Goal: Find specific page/section: Find specific page/section

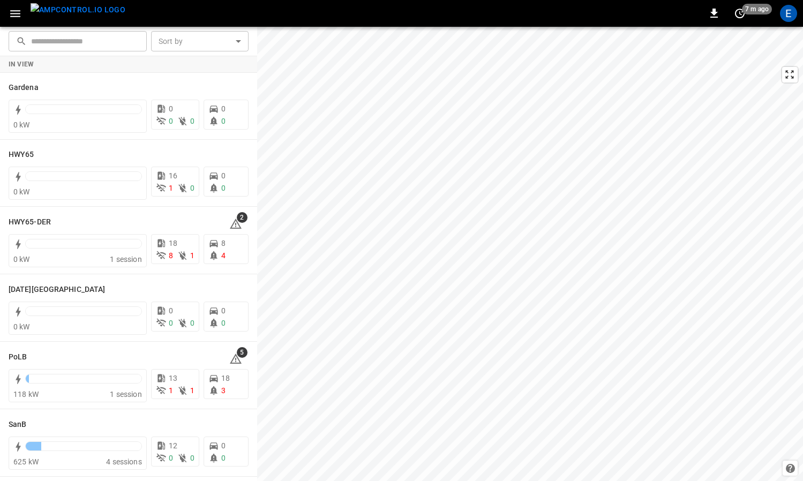
click at [23, 12] on button "button" at bounding box center [15, 14] width 22 height 20
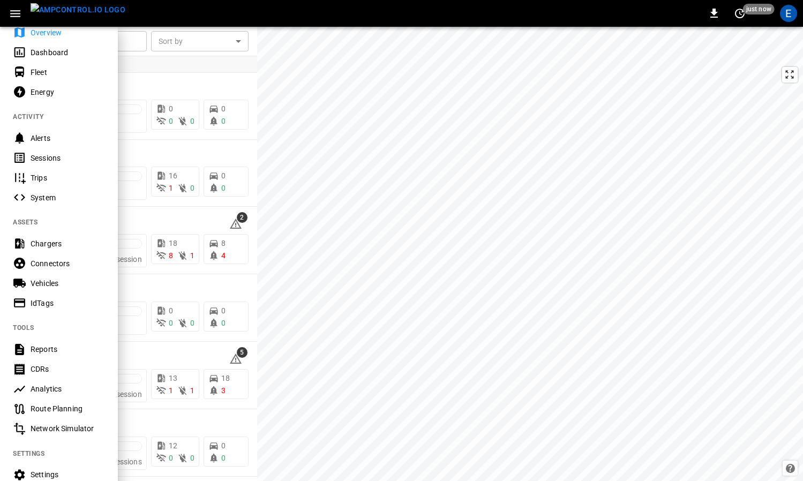
scroll to position [36, 0]
click at [39, 280] on div "Vehicles" at bounding box center [68, 282] width 74 height 11
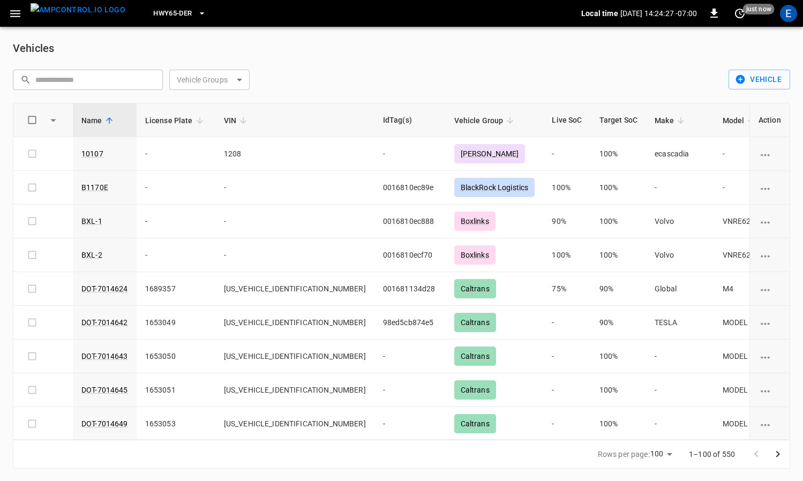
click at [69, 80] on input "text" at bounding box center [95, 80] width 120 height 20
paste input "******"
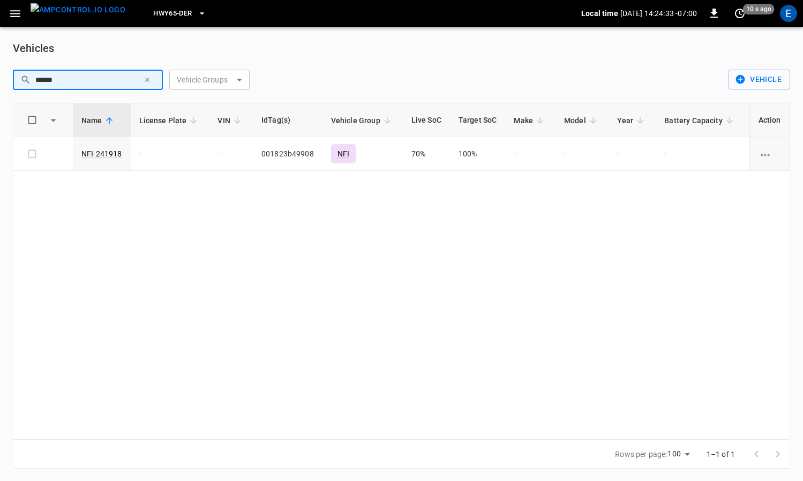
type input "******"
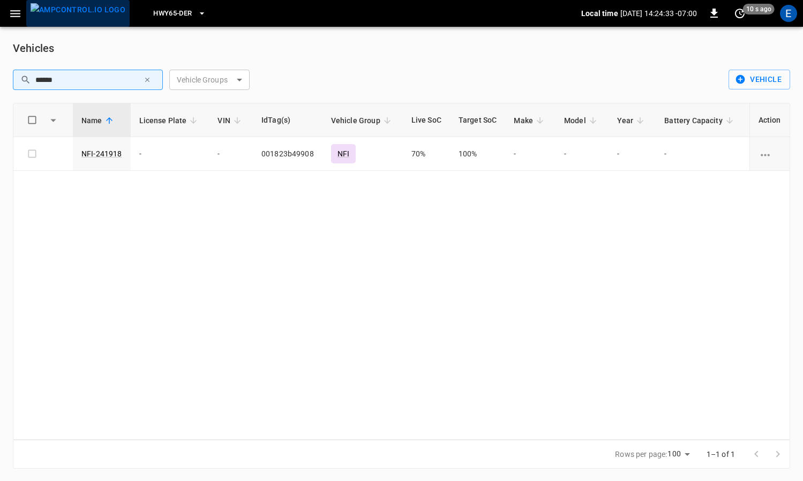
click at [79, 17] on img "menu" at bounding box center [78, 9] width 95 height 13
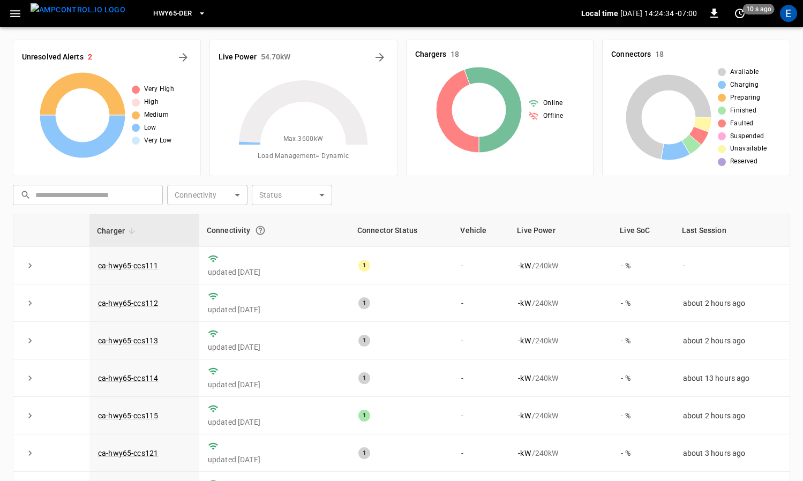
click at [170, 13] on span "HWY65-DER" at bounding box center [172, 13] width 39 height 12
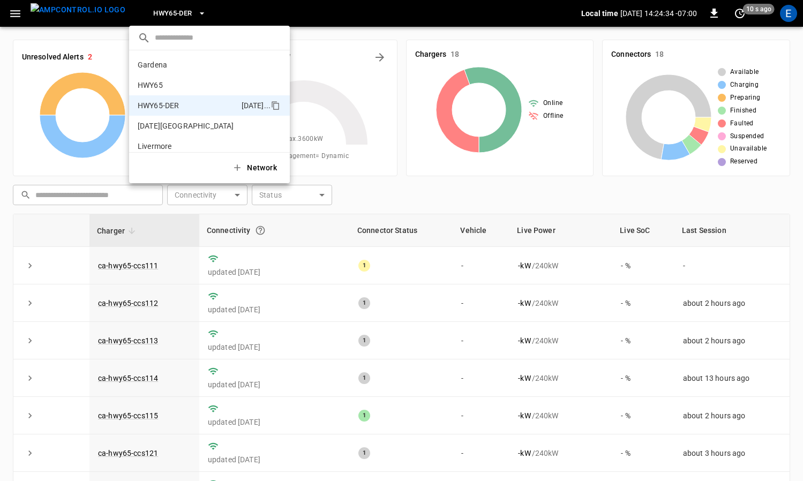
scroll to position [37, 0]
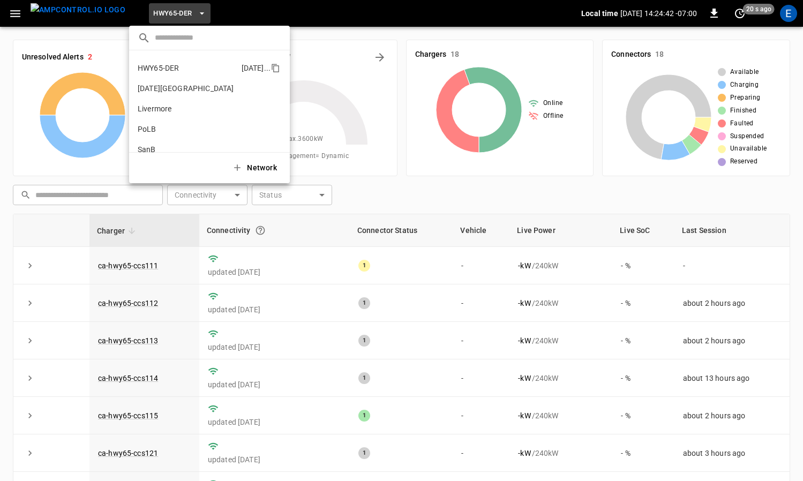
click at [184, 69] on li "HWY65-DER [DATE].." at bounding box center [209, 68] width 161 height 20
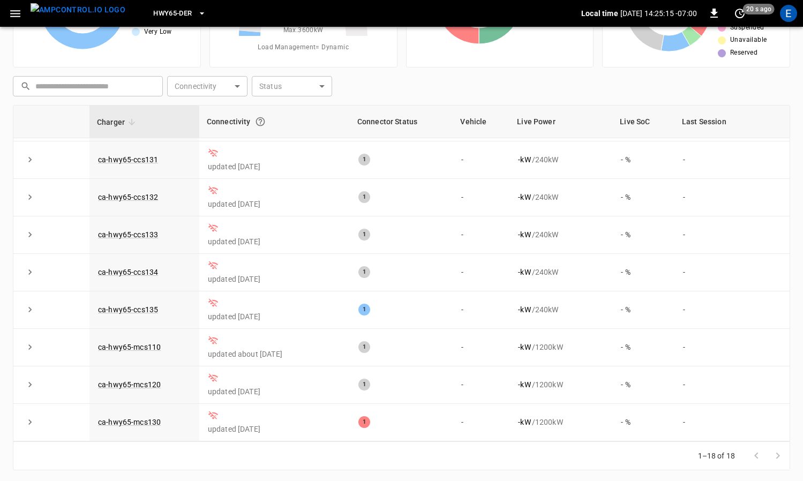
scroll to position [111, 0]
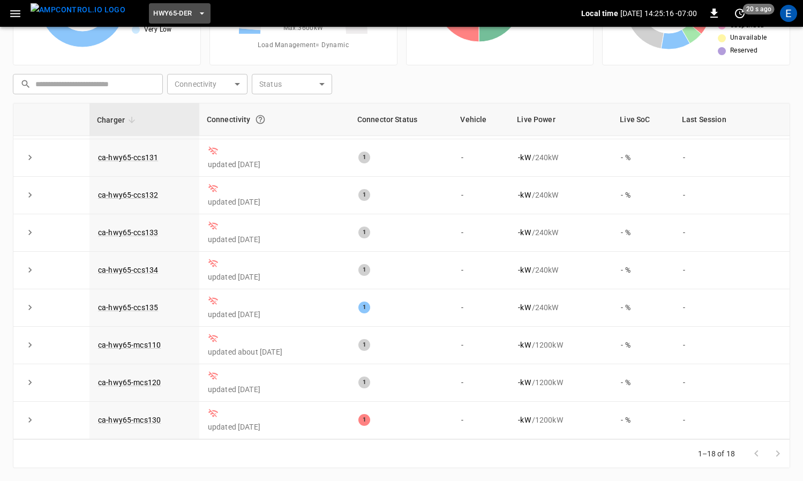
click at [161, 19] on span "HWY65-DER" at bounding box center [172, 13] width 39 height 12
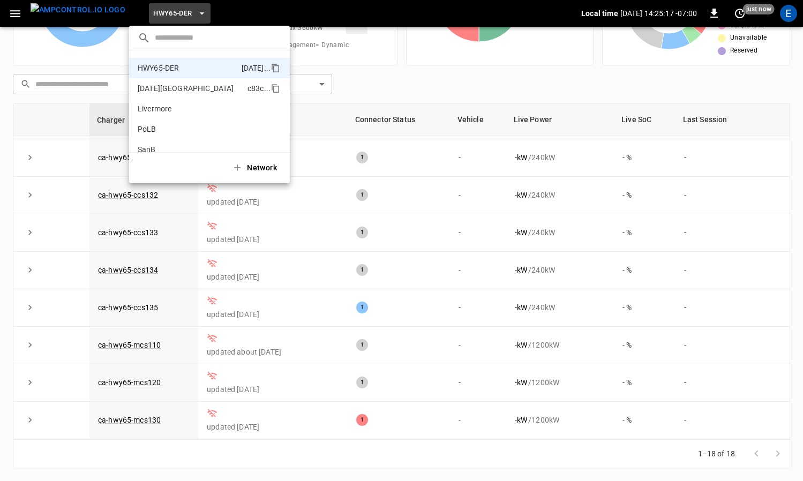
scroll to position [8, 0]
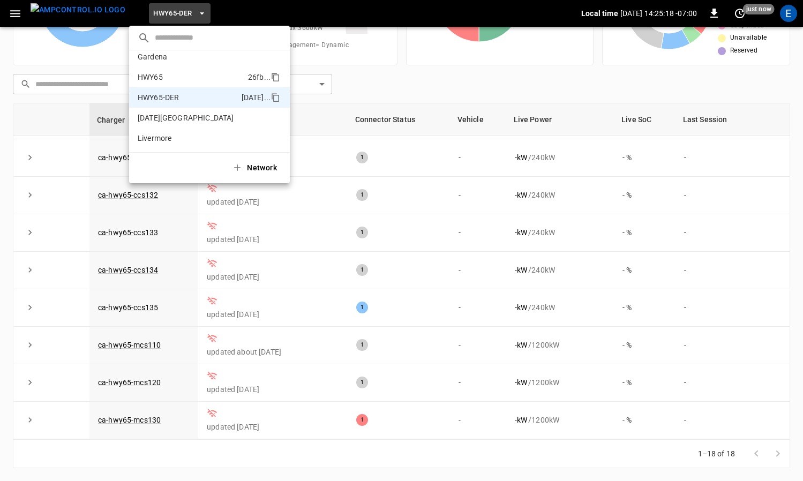
click at [192, 71] on li "HWY65 26fb ..." at bounding box center [209, 77] width 161 height 20
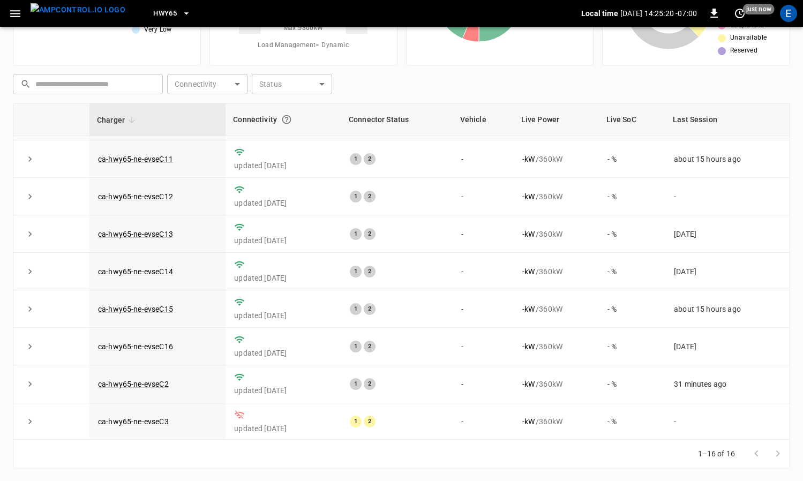
scroll to position [40, 0]
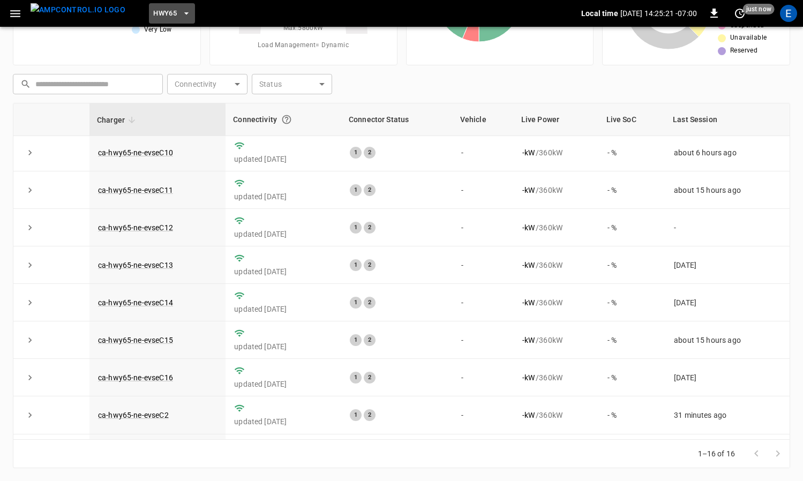
click at [161, 16] on button "HWY65" at bounding box center [172, 13] width 46 height 21
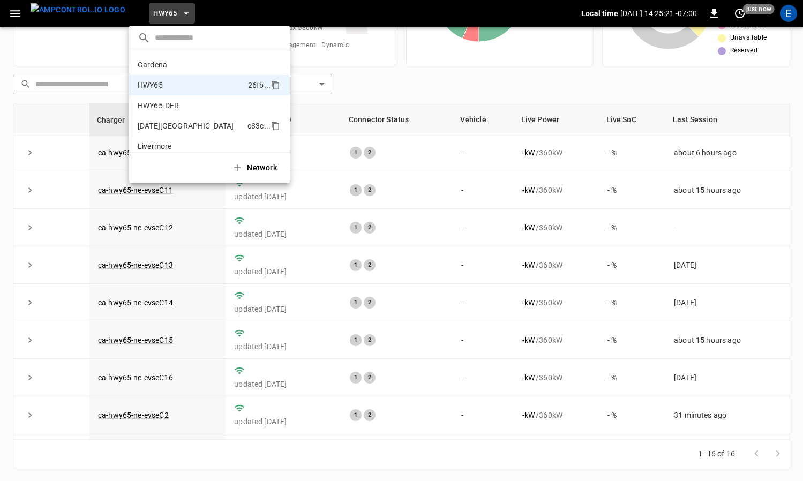
scroll to position [17, 0]
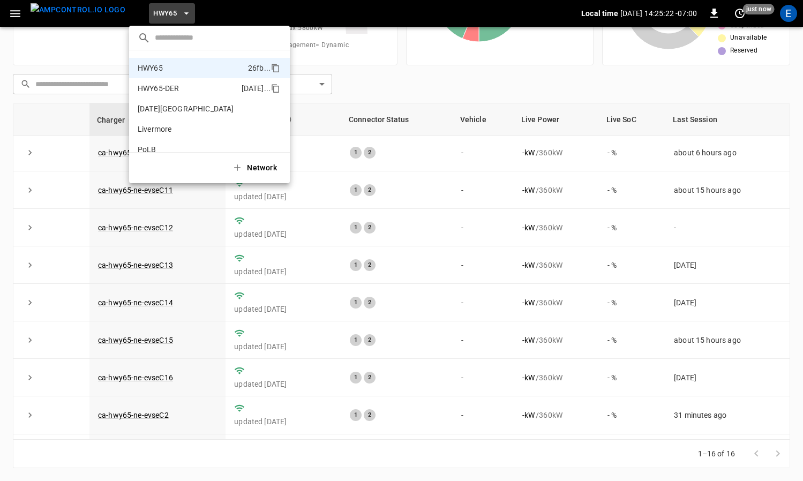
click at [192, 87] on li "HWY65-DER [DATE].." at bounding box center [209, 88] width 161 height 20
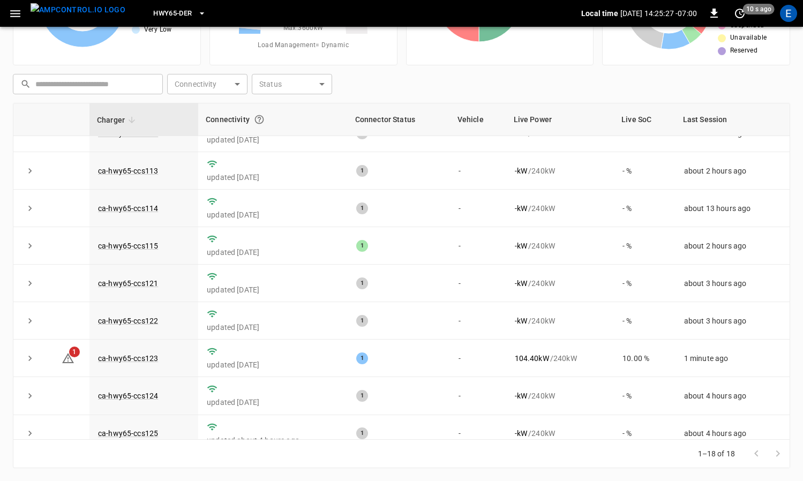
scroll to position [48, 0]
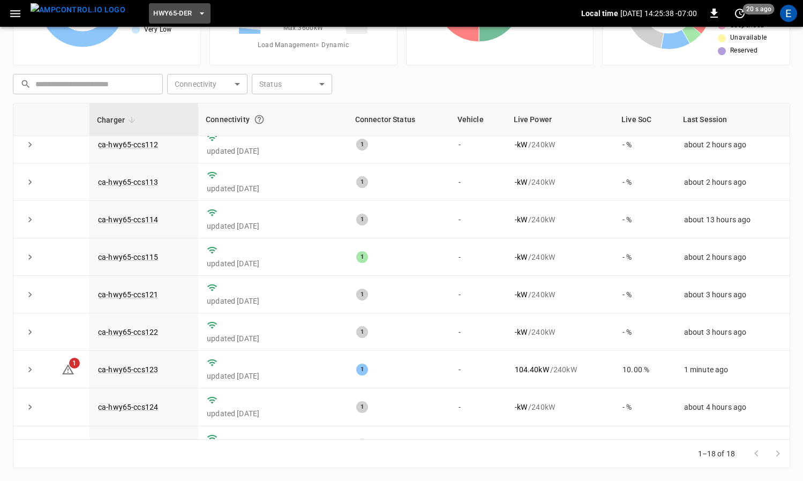
click at [153, 14] on span "HWY65-DER" at bounding box center [172, 13] width 39 height 12
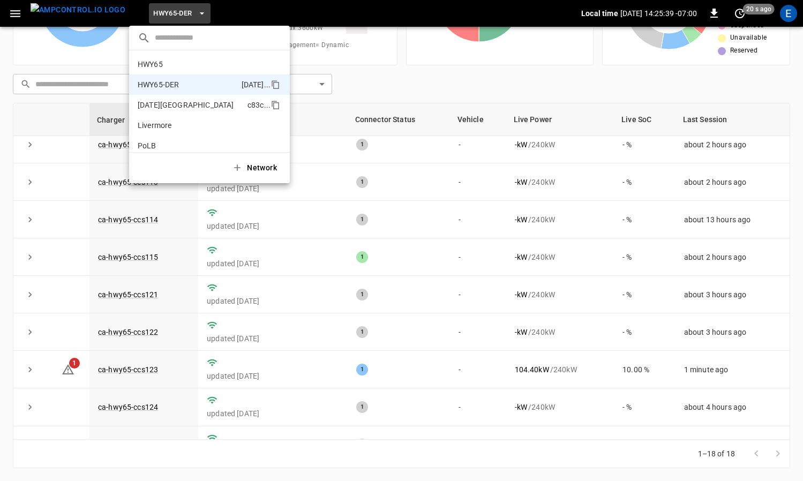
scroll to position [19, 0]
click at [166, 150] on li "PoLB 2670 ..." at bounding box center [209, 147] width 161 height 20
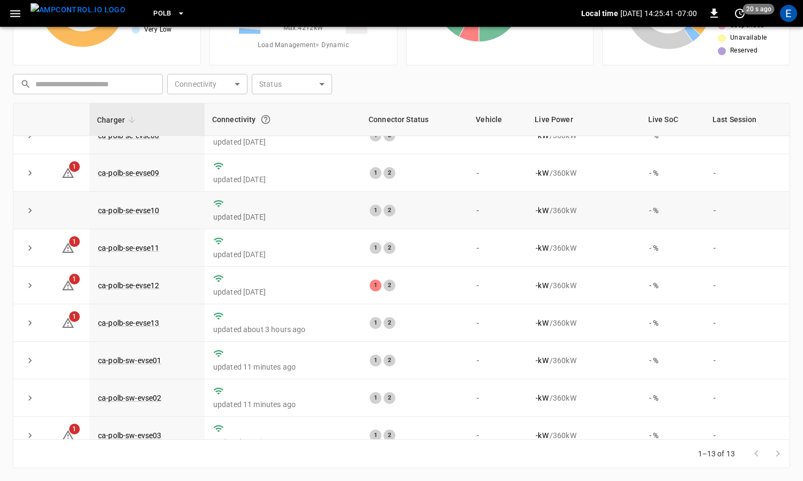
scroll to position [184, 0]
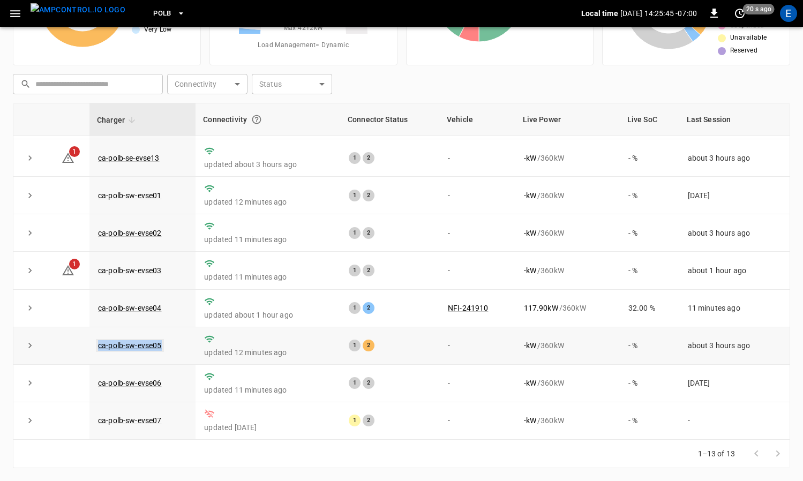
click at [133, 344] on link "ca-polb-sw-evse05" at bounding box center [130, 345] width 68 height 13
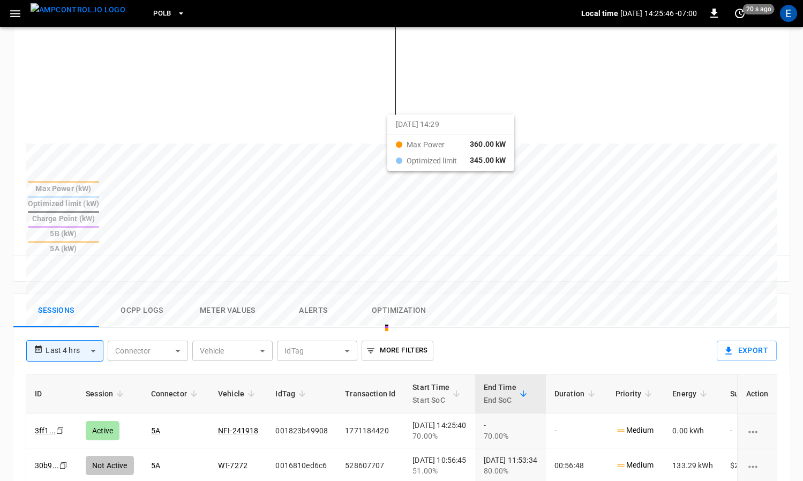
scroll to position [360, 0]
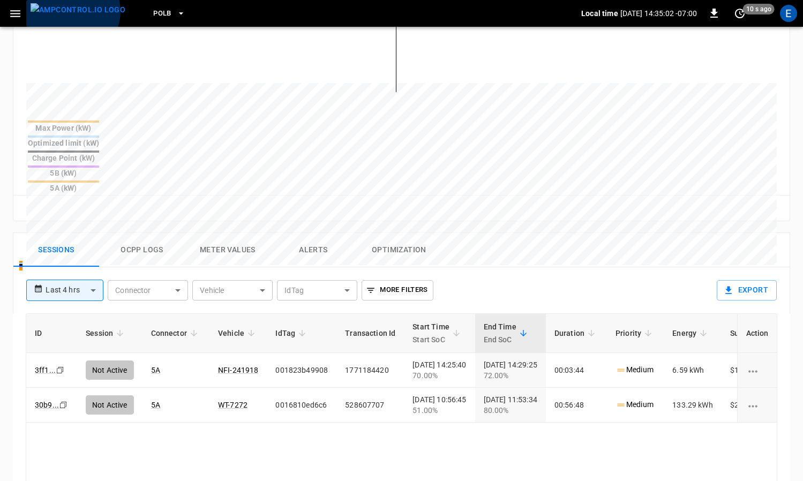
click at [72, 11] on img "menu" at bounding box center [78, 9] width 95 height 13
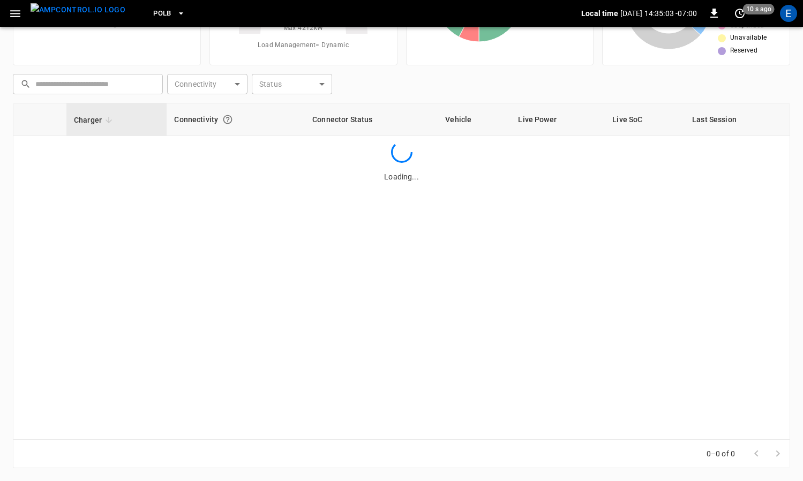
click at [176, 8] on icon "button" at bounding box center [181, 13] width 11 height 11
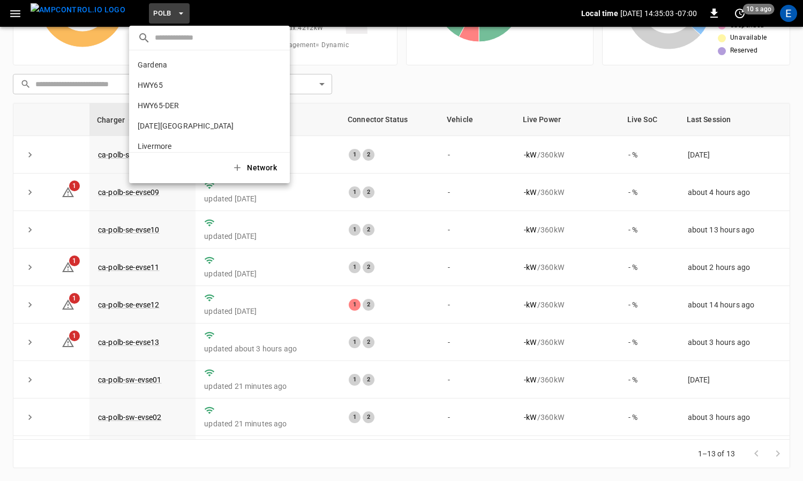
scroll to position [90, 0]
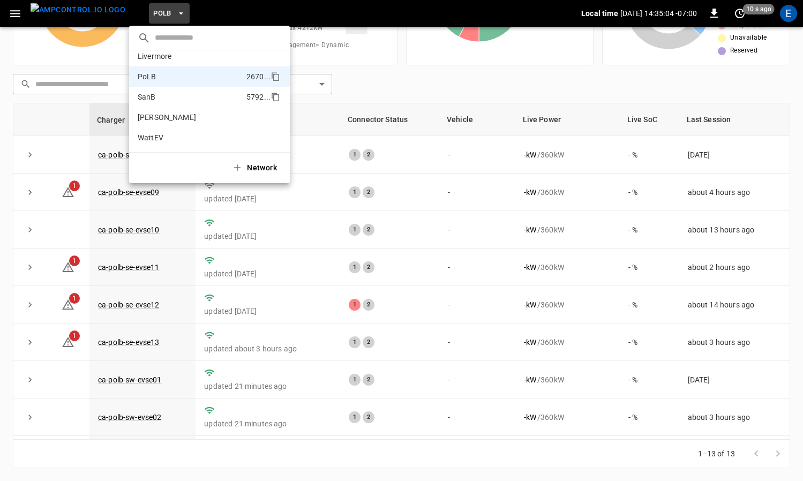
click at [177, 88] on li "SanB 5792 ..." at bounding box center [209, 97] width 161 height 20
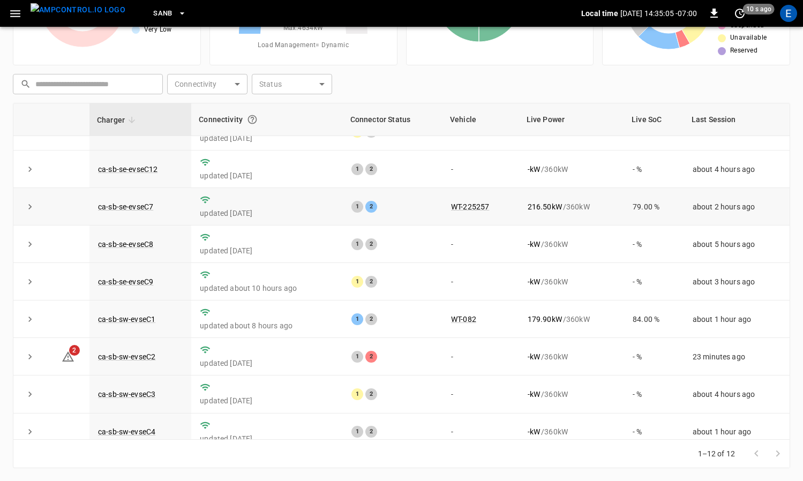
scroll to position [147, 0]
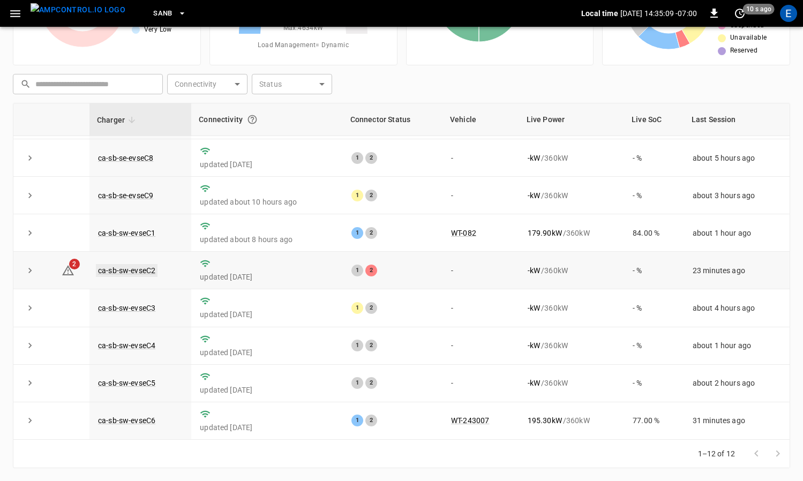
click at [127, 272] on link "ca-sb-sw-evseC2" at bounding box center [127, 270] width 62 height 13
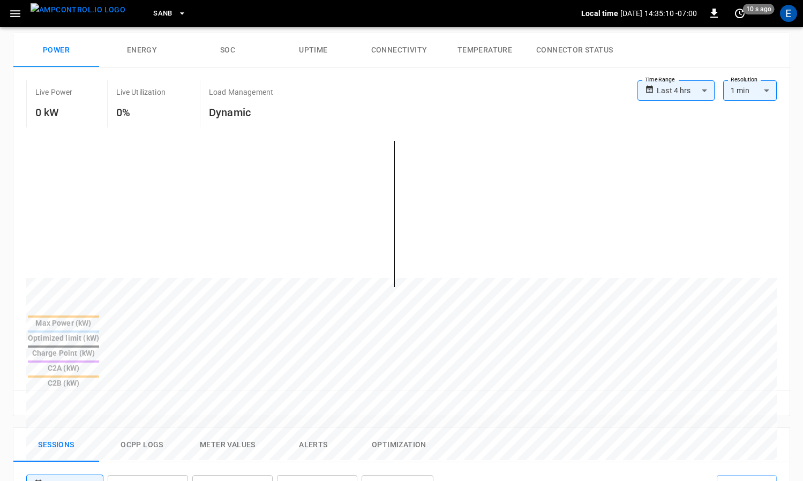
scroll to position [359, 0]
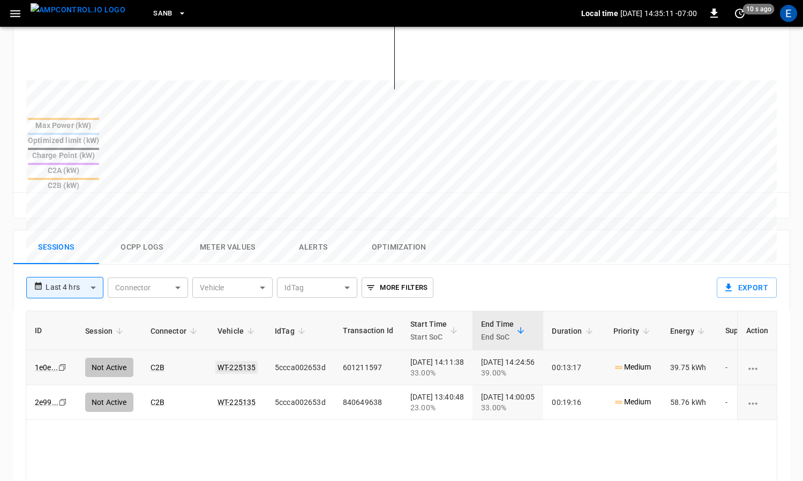
click at [231, 361] on link "WT-225135" at bounding box center [236, 367] width 42 height 13
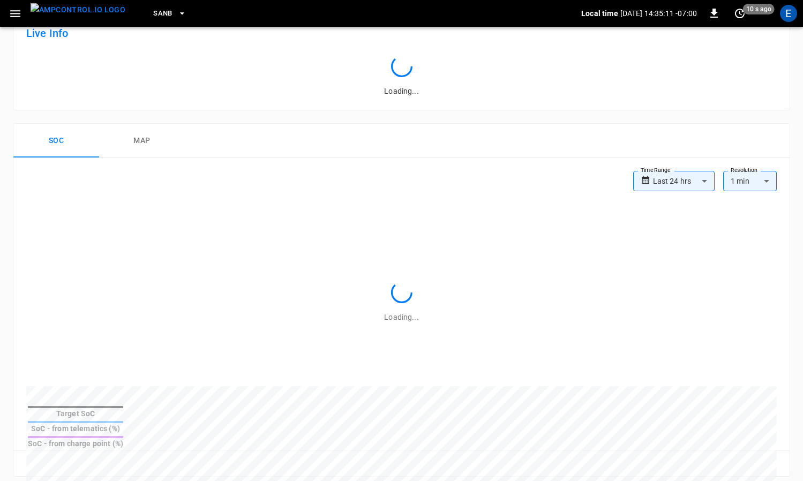
scroll to position [359, 0]
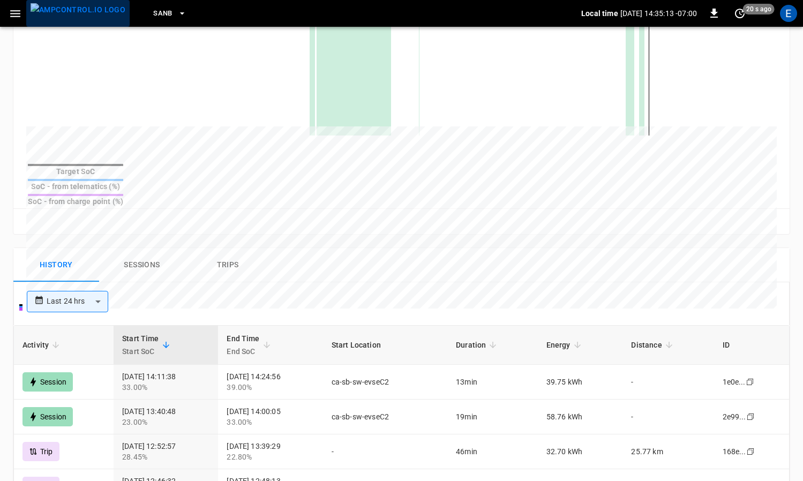
click at [81, 12] on img "menu" at bounding box center [78, 9] width 95 height 13
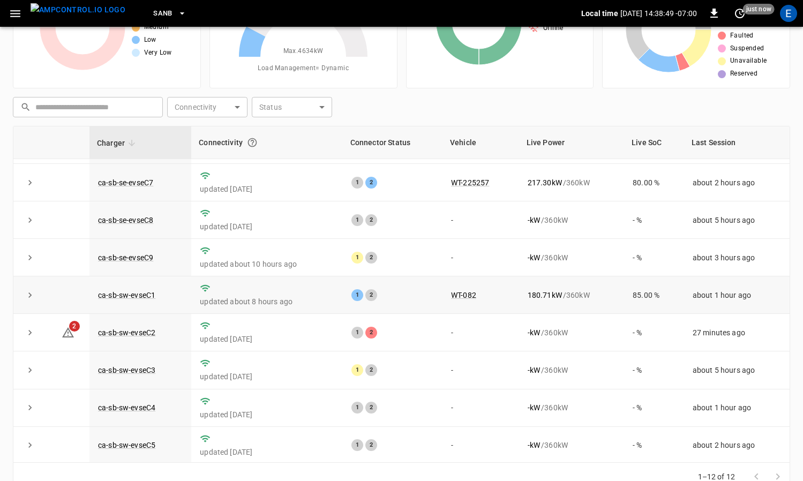
scroll to position [147, 0]
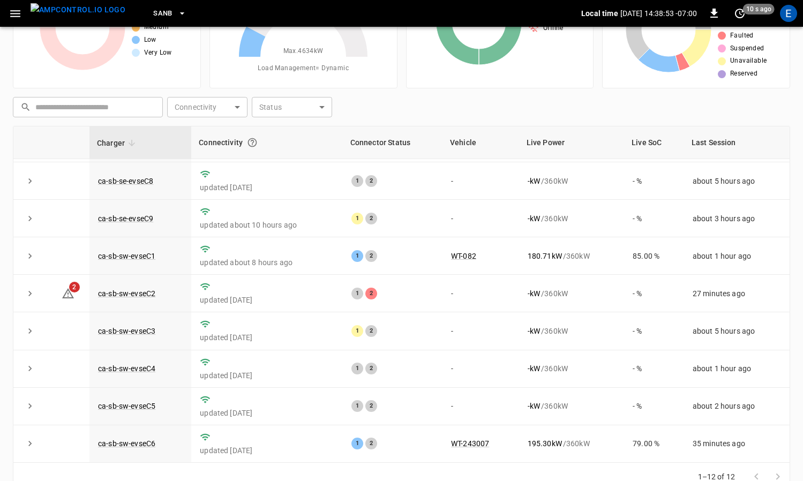
click at [154, 16] on button "SanB" at bounding box center [170, 13] width 42 height 21
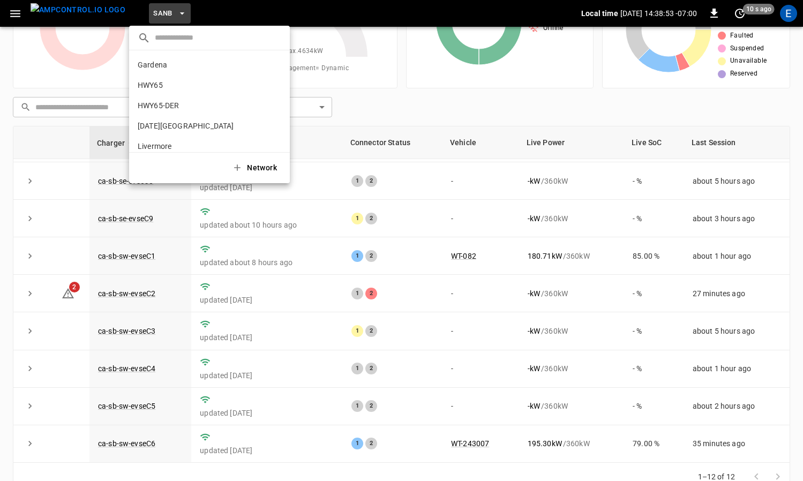
scroll to position [90, 0]
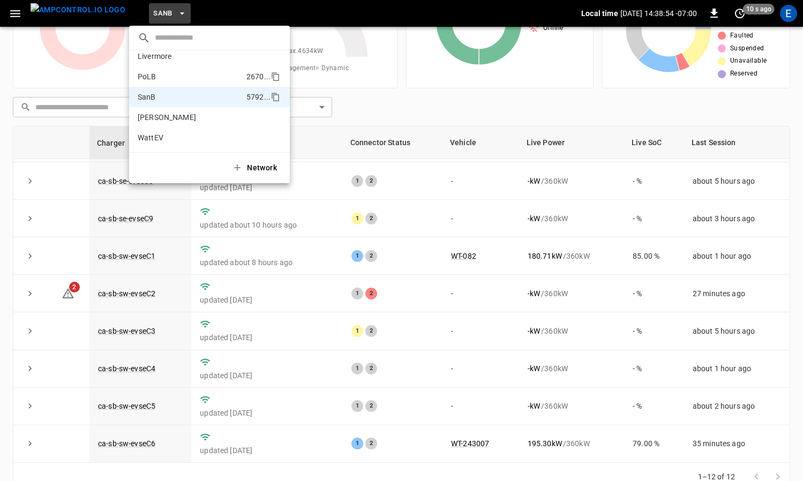
click at [174, 80] on li "PoLB 2670 ..." at bounding box center [209, 76] width 161 height 20
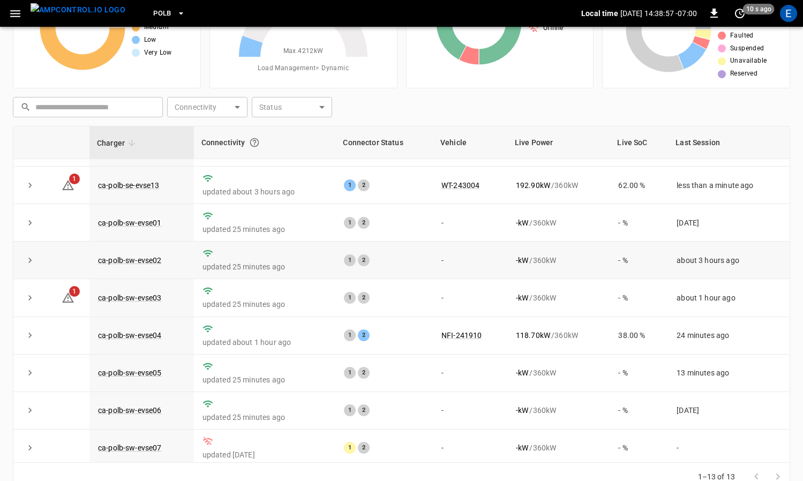
scroll to position [184, 0]
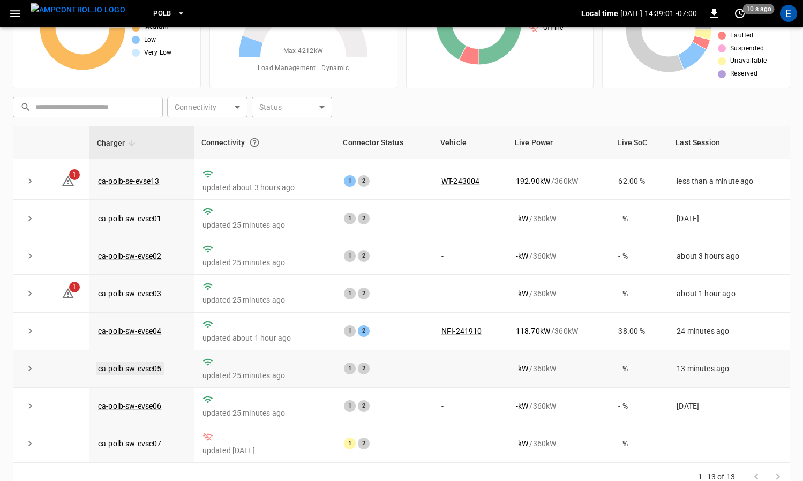
click at [152, 366] on link "ca-polb-sw-evse05" at bounding box center [130, 368] width 68 height 13
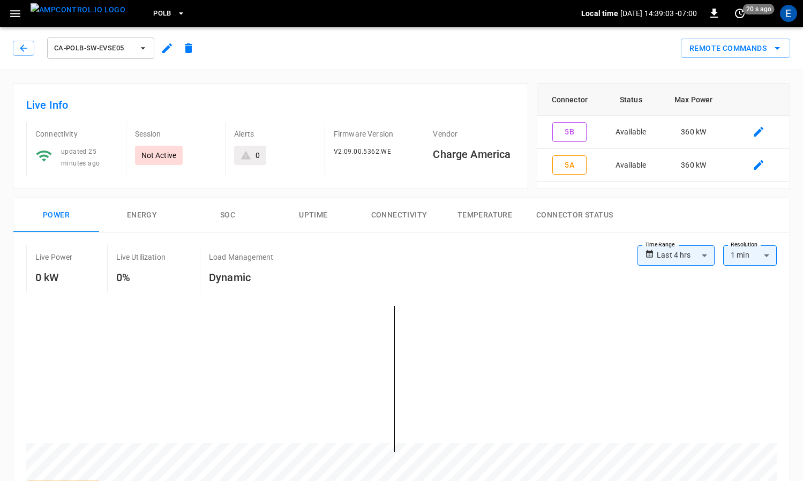
scroll to position [284, 0]
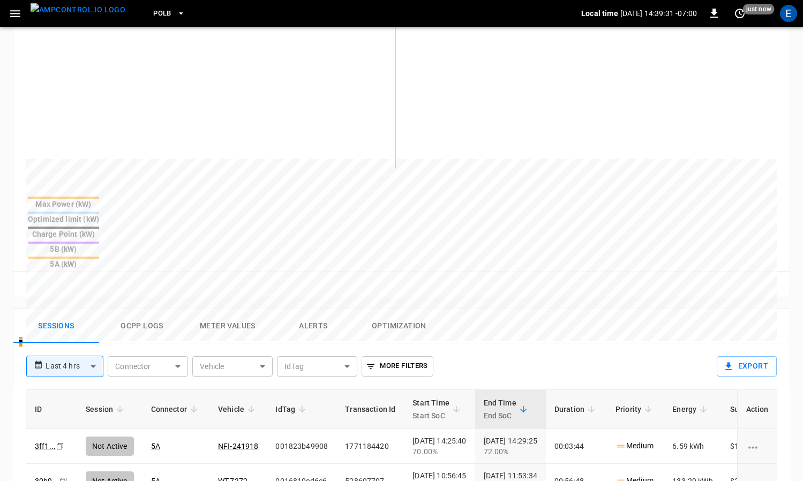
click at [63, 13] on img "menu" at bounding box center [78, 9] width 95 height 13
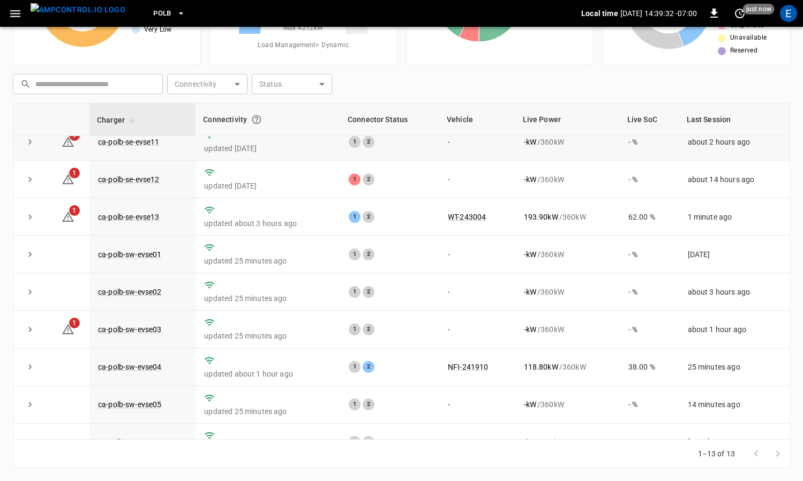
scroll to position [184, 0]
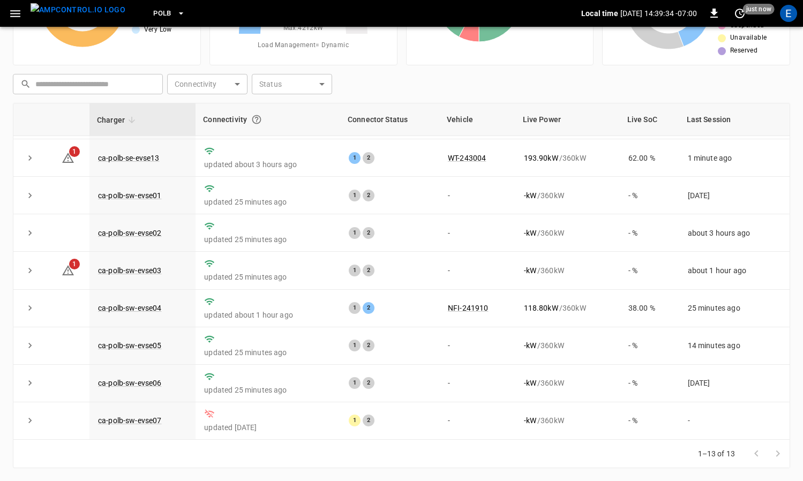
click at [153, 17] on button "PoLB" at bounding box center [169, 13] width 41 height 21
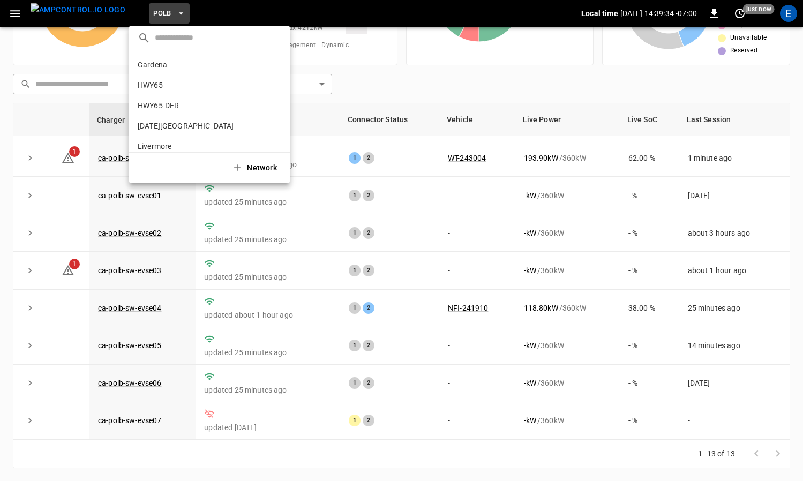
scroll to position [90, 0]
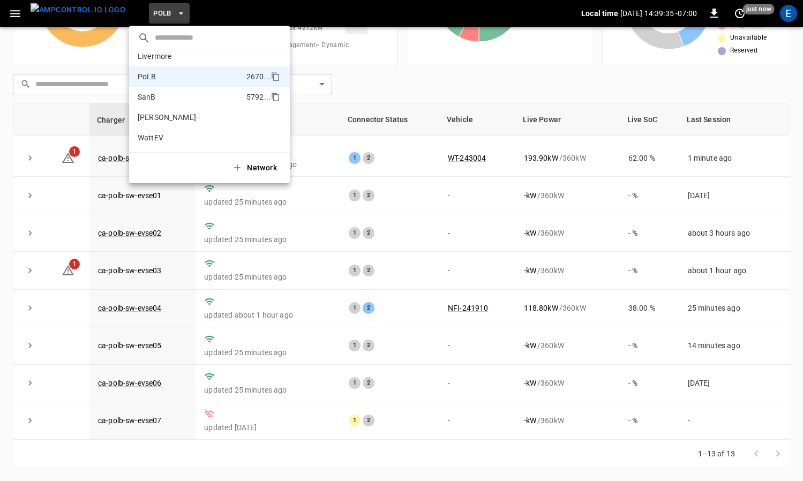
click at [187, 99] on li "SanB 5792 ..." at bounding box center [209, 97] width 161 height 20
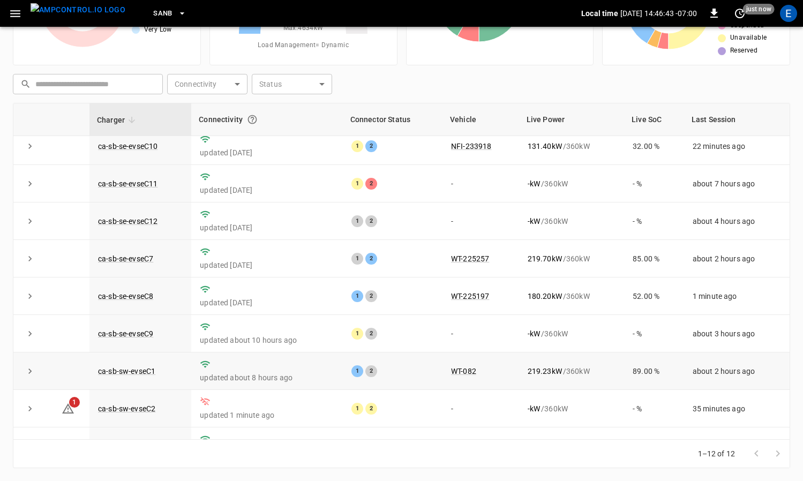
scroll to position [0, 0]
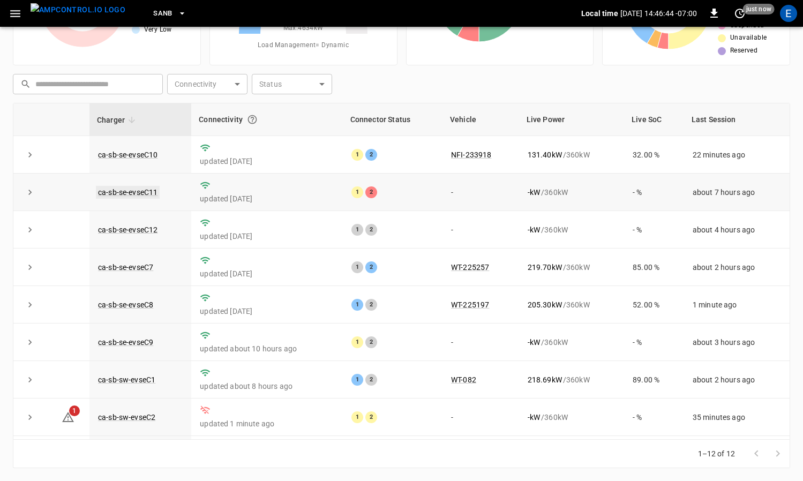
click at [140, 196] on link "ca-sb-se-evseC11" at bounding box center [128, 192] width 64 height 13
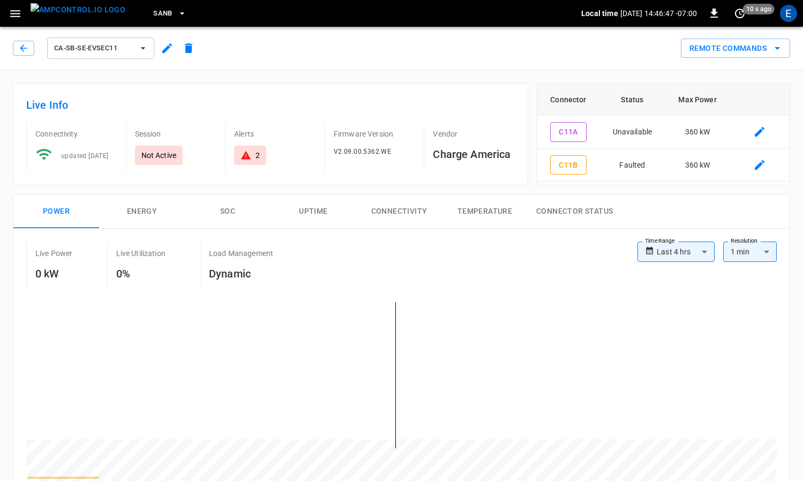
click at [77, 17] on img "menu" at bounding box center [78, 9] width 95 height 13
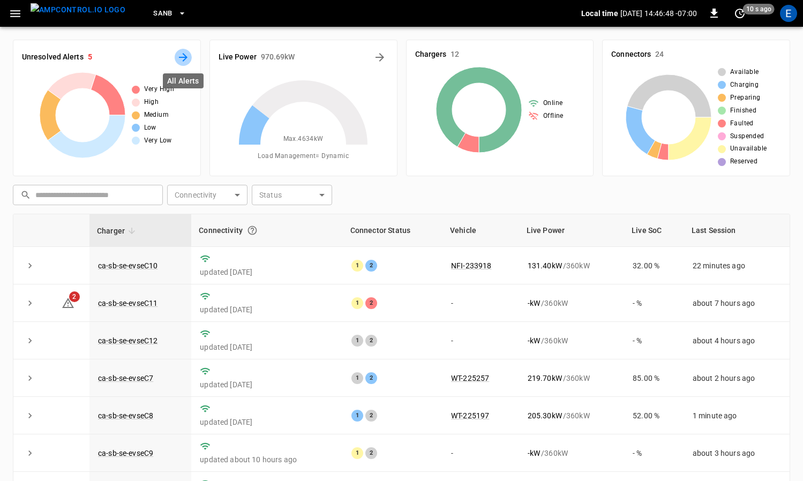
click at [189, 57] on button "All Alerts" at bounding box center [183, 57] width 17 height 17
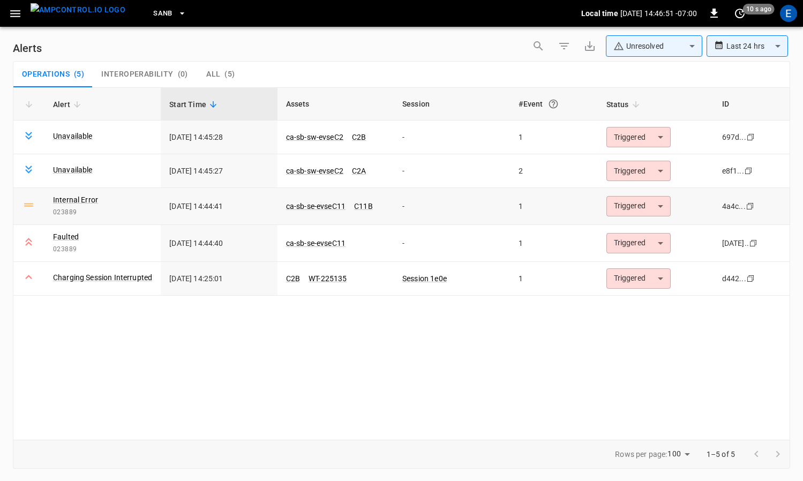
click at [621, 209] on body "**********" at bounding box center [401, 238] width 803 height 477
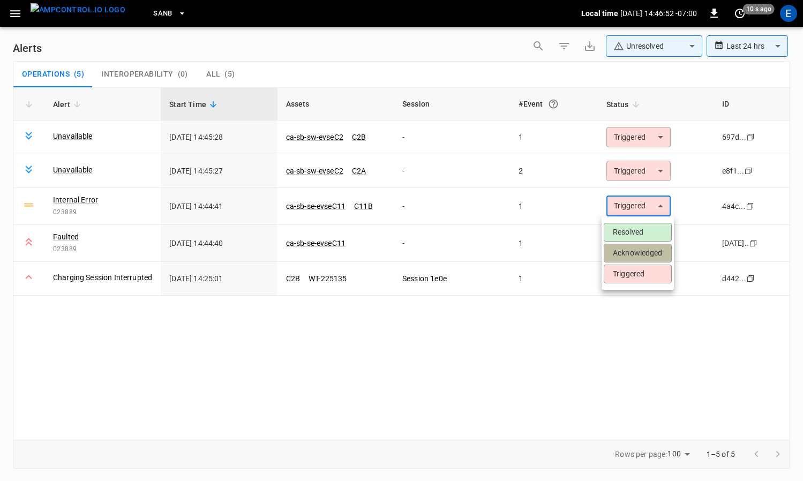
click at [619, 252] on li "Acknowledged" at bounding box center [638, 253] width 68 height 19
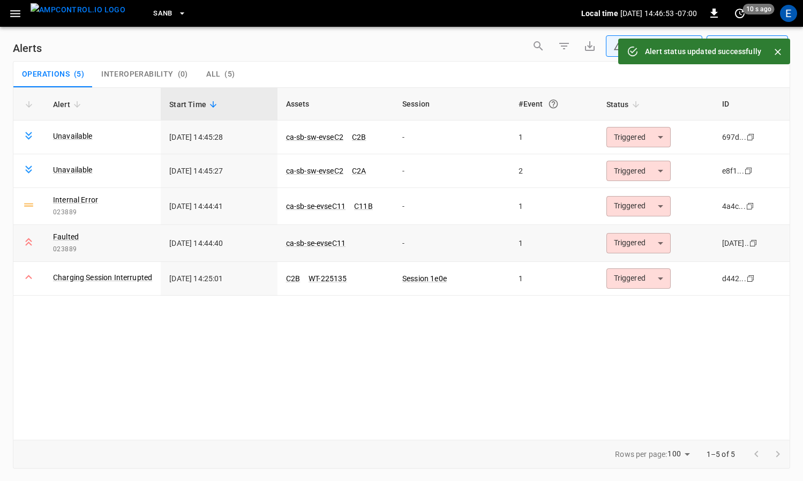
click at [631, 254] on td "Triggered ********* ​" at bounding box center [656, 243] width 116 height 37
type input "**********"
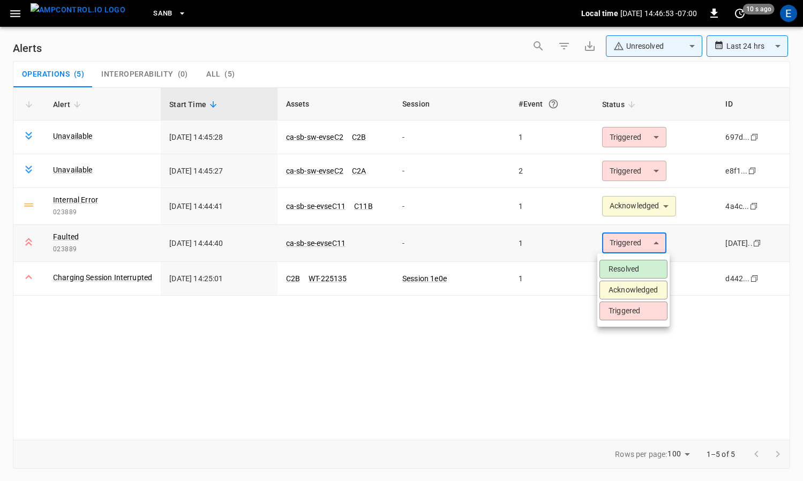
click at [635, 249] on body "**********" at bounding box center [401, 238] width 803 height 477
click at [639, 287] on li "Acknowledged" at bounding box center [633, 290] width 68 height 19
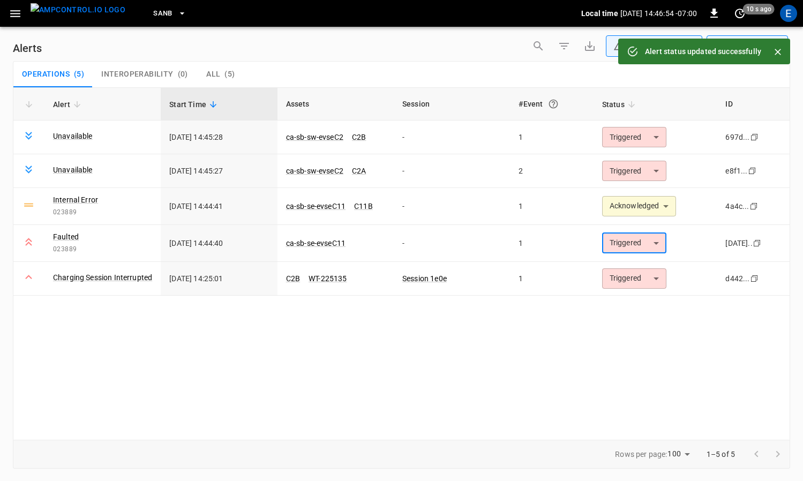
type input "**********"
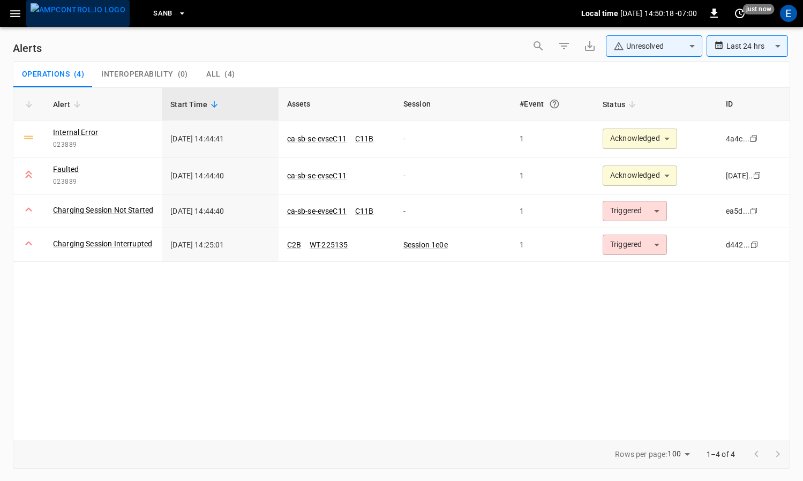
click at [98, 17] on img "menu" at bounding box center [78, 9] width 95 height 13
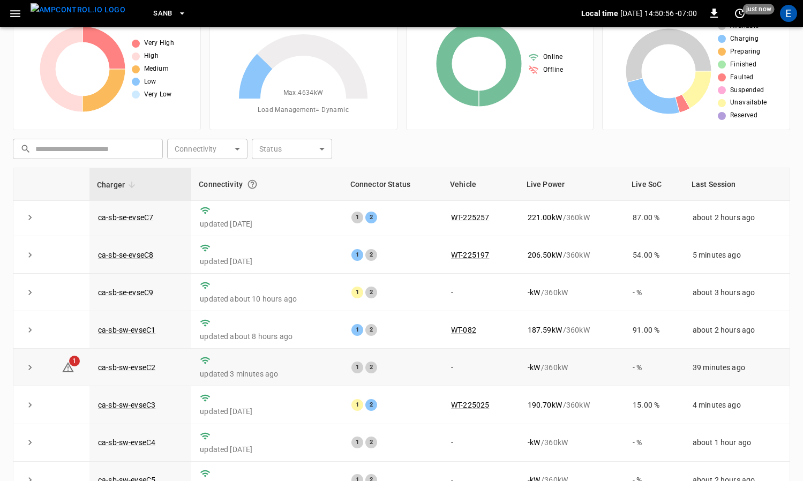
scroll to position [147, 0]
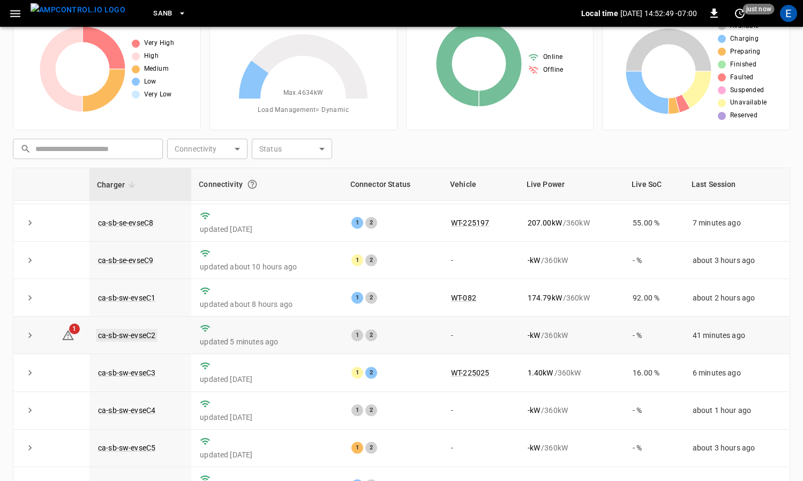
click at [139, 333] on link "ca-sb-sw-evseC2" at bounding box center [127, 335] width 62 height 13
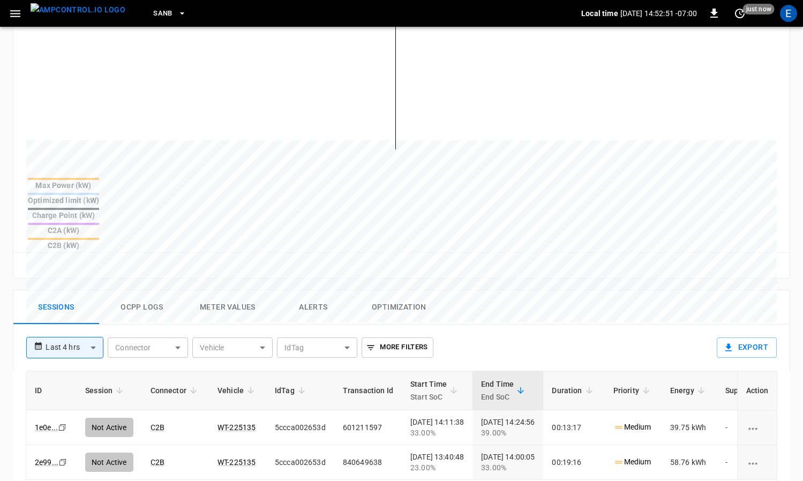
scroll to position [337, 0]
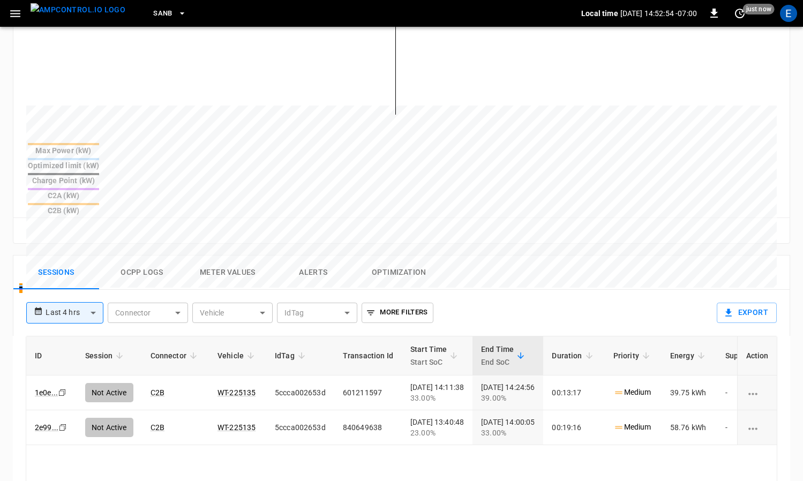
click at [87, 15] on img "menu" at bounding box center [78, 9] width 95 height 13
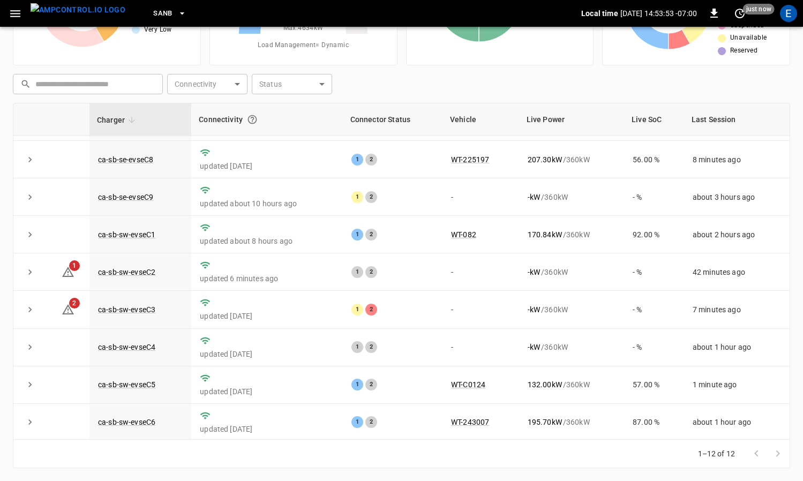
scroll to position [147, 0]
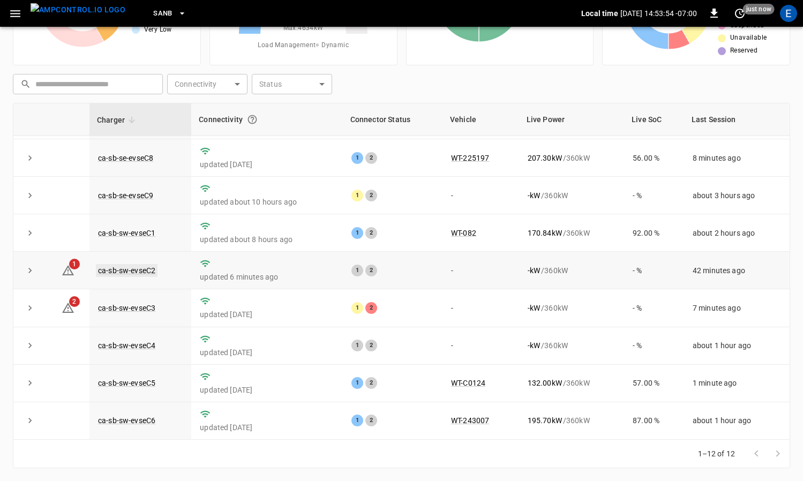
click at [147, 271] on link "ca-sb-sw-evseC2" at bounding box center [127, 270] width 62 height 13
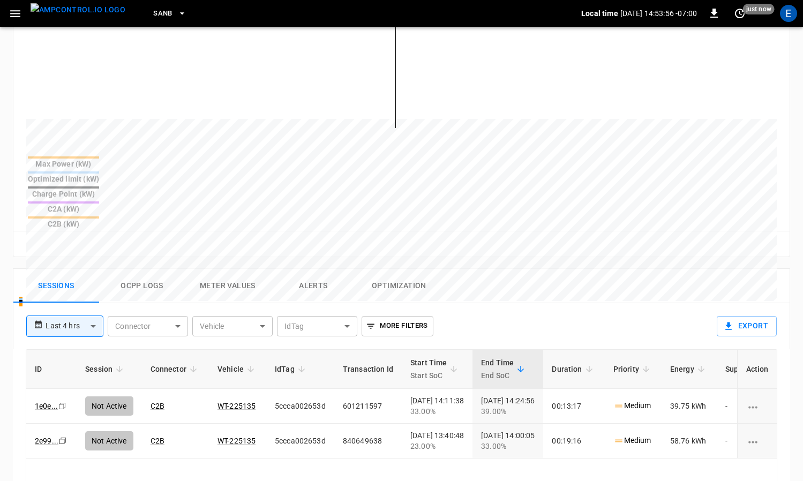
scroll to position [457, 0]
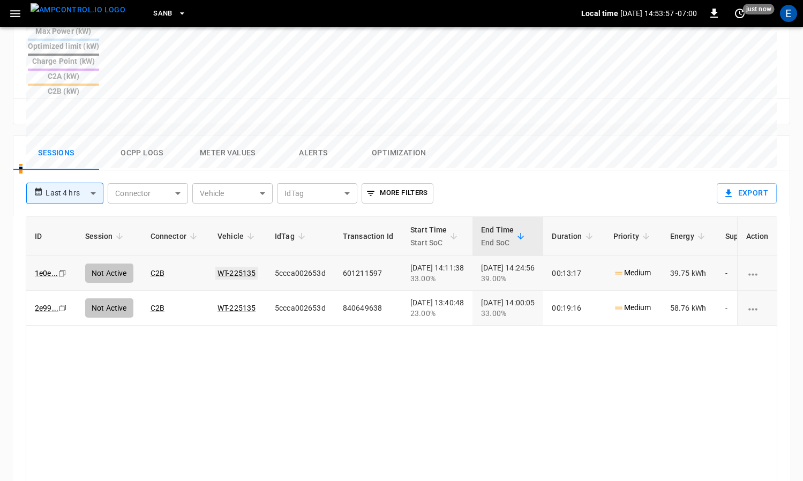
click at [245, 267] on link "WT-225135" at bounding box center [236, 273] width 42 height 13
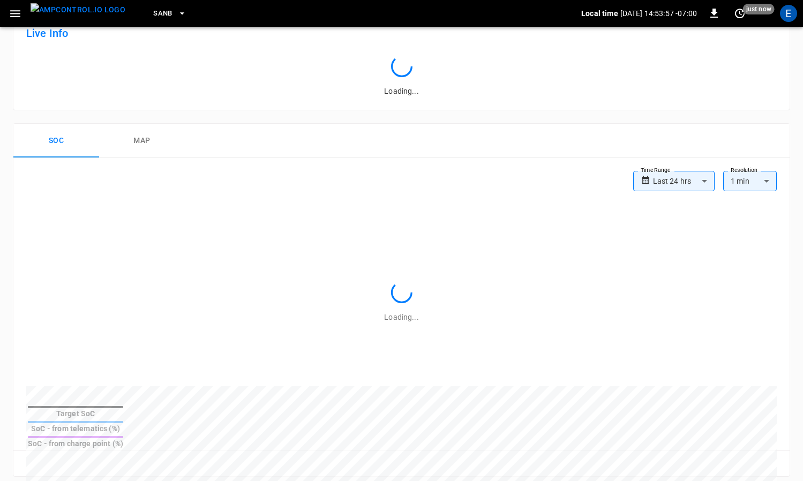
scroll to position [457, 0]
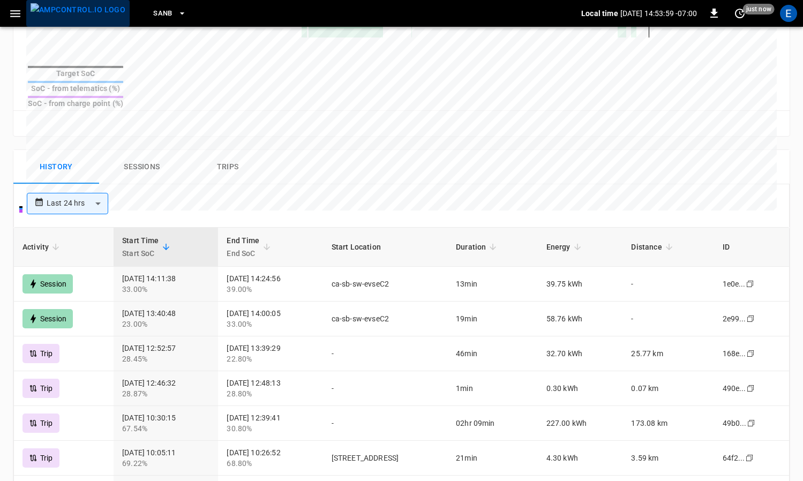
click at [82, 17] on img "menu" at bounding box center [78, 9] width 95 height 13
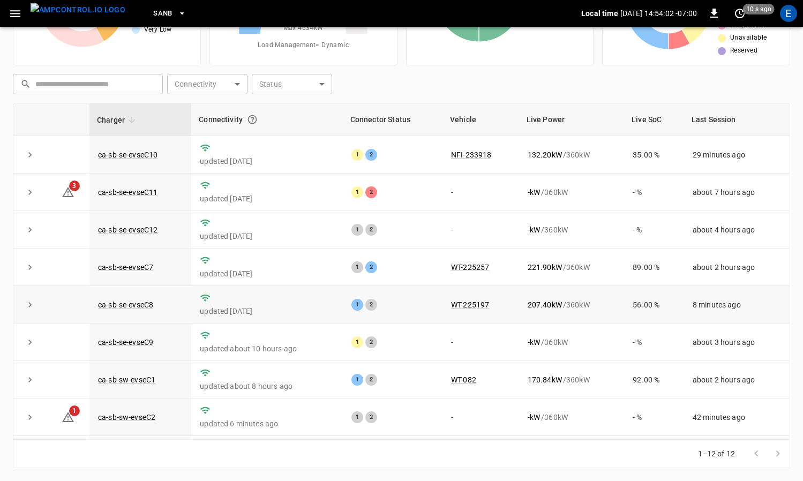
scroll to position [147, 0]
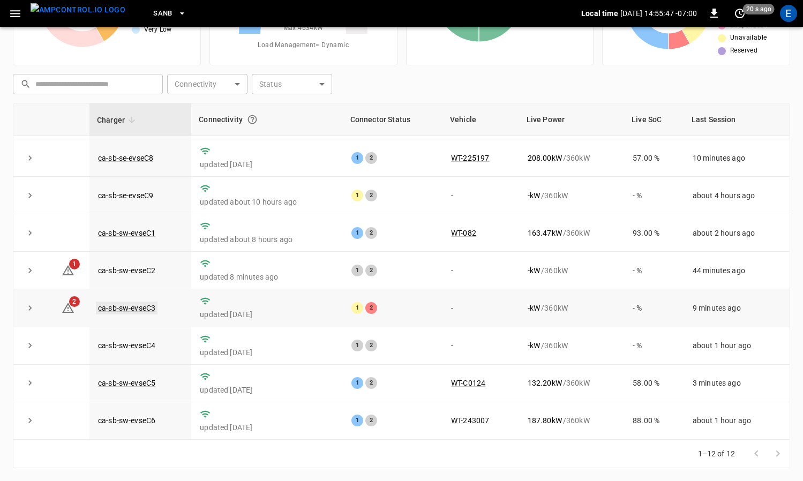
click at [138, 309] on link "ca-sb-sw-evseC3" at bounding box center [127, 308] width 62 height 13
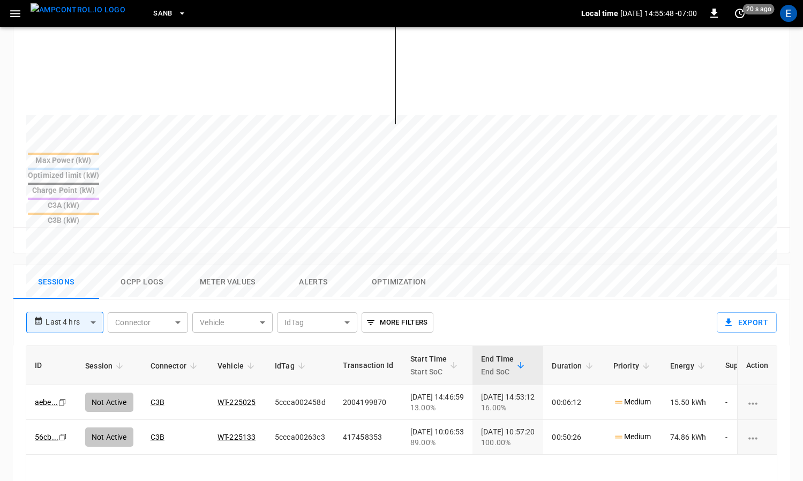
scroll to position [388, 0]
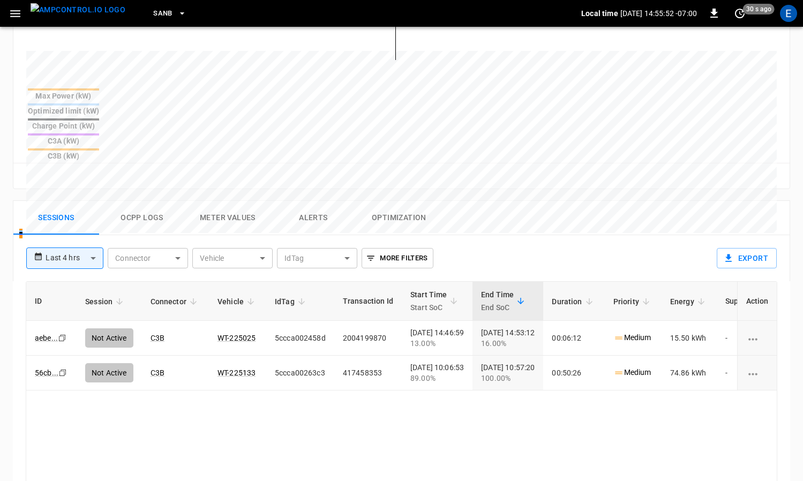
click at [65, 12] on img "menu" at bounding box center [78, 9] width 95 height 13
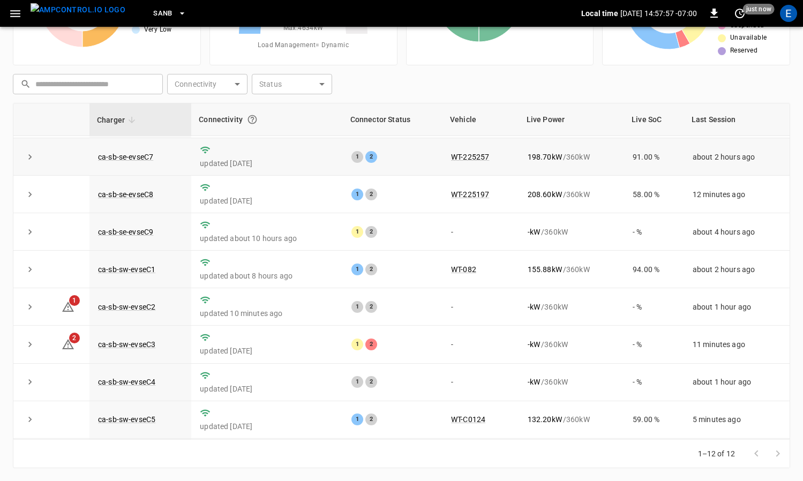
scroll to position [147, 0]
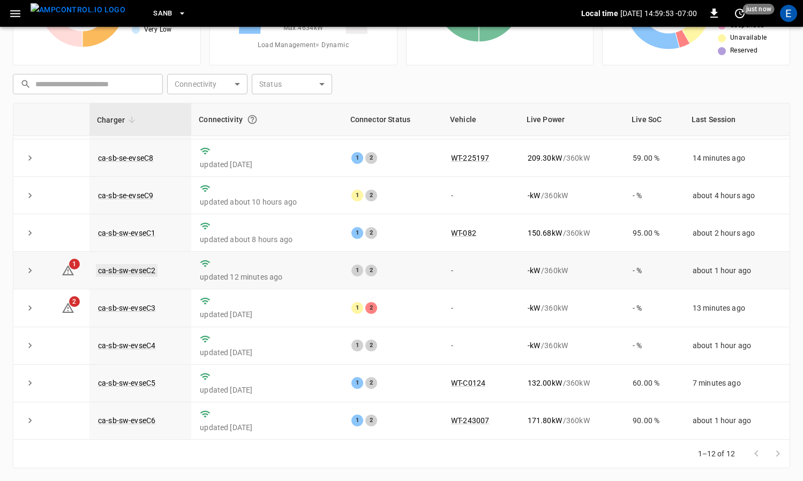
click at [148, 268] on link "ca-sb-sw-evseC2" at bounding box center [127, 270] width 62 height 13
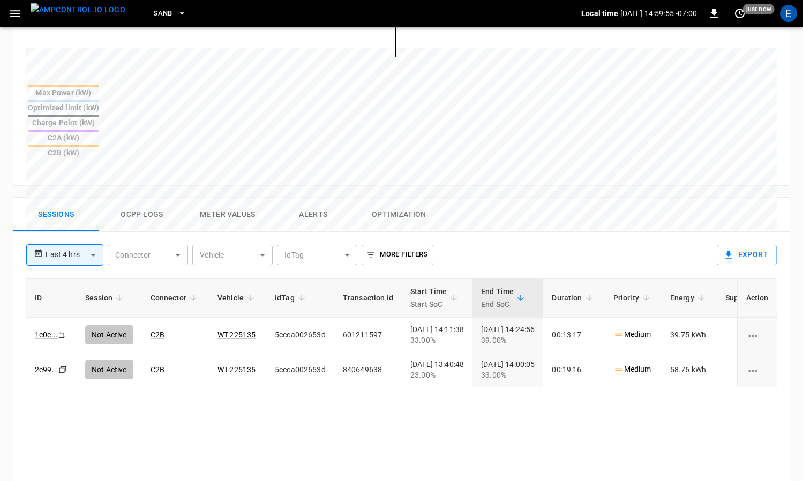
scroll to position [426, 0]
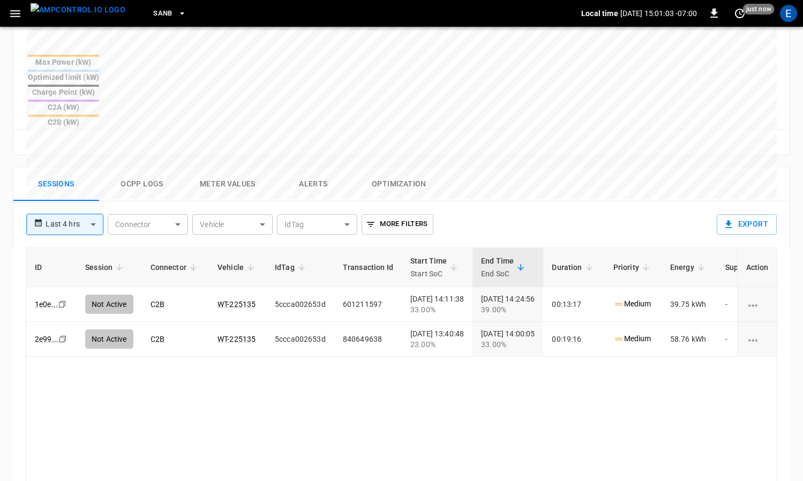
click at [72, 9] on img "menu" at bounding box center [78, 9] width 95 height 13
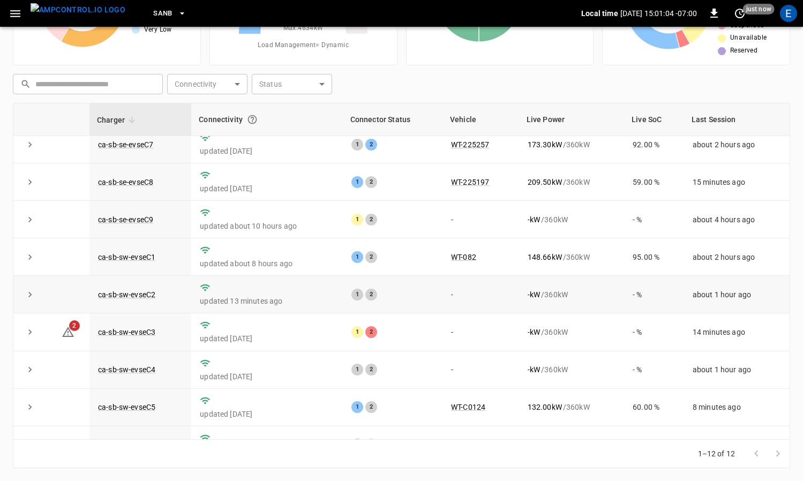
scroll to position [147, 0]
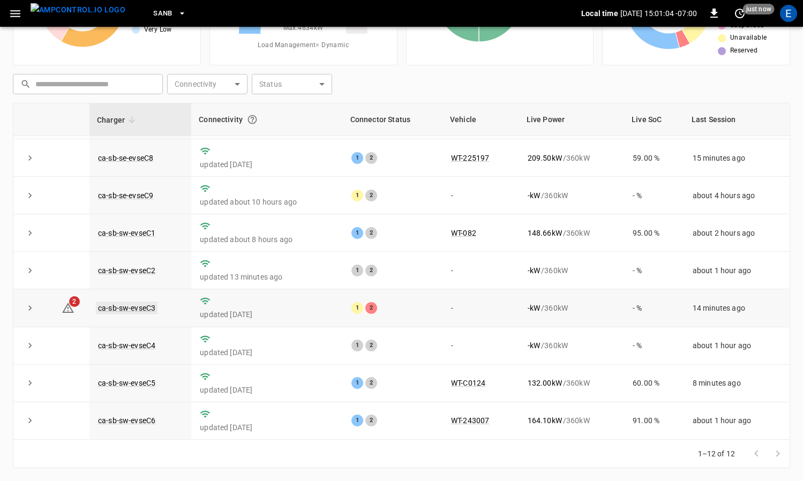
click at [151, 309] on link "ca-sb-sw-evseC3" at bounding box center [127, 308] width 62 height 13
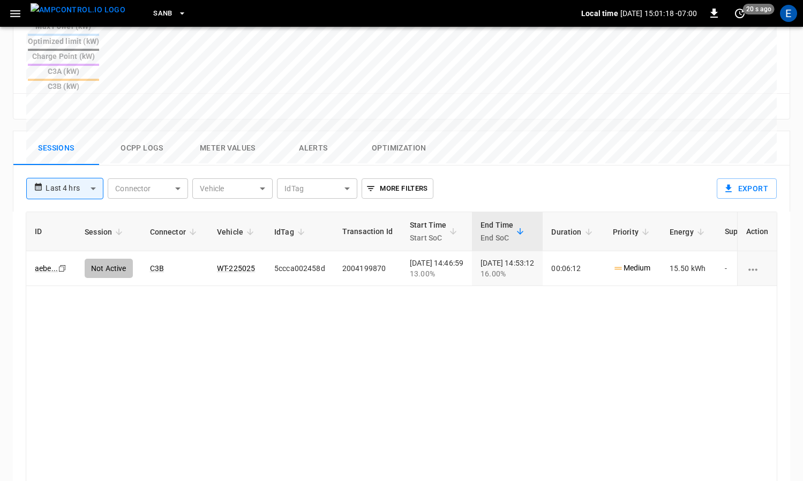
scroll to position [459, 0]
click at [57, 26] on button "menu" at bounding box center [77, 13] width 103 height 27
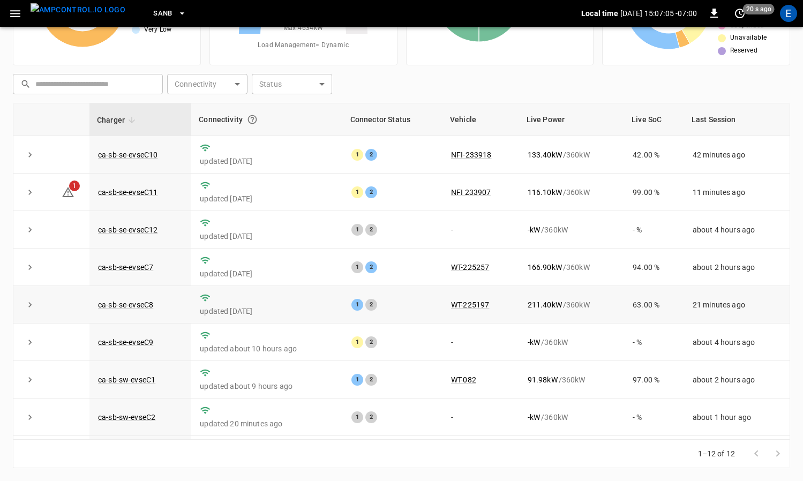
scroll to position [147, 0]
